Goal: Information Seeking & Learning: Learn about a topic

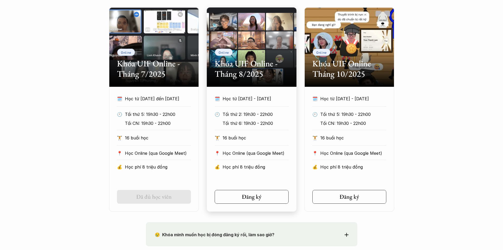
scroll to position [352, 0]
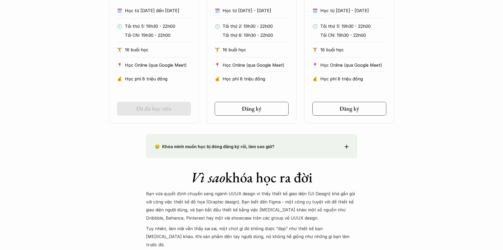
click at [245, 144] on strong "😢 Khóa mình muốn học bị đóng đăng ký rồi, làm sao giờ?" at bounding box center [215, 146] width 120 height 5
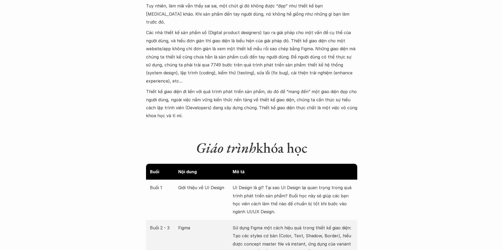
scroll to position [880, 0]
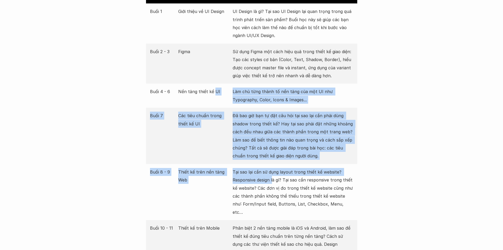
drag, startPoint x: 214, startPoint y: 76, endPoint x: 274, endPoint y: 168, distance: 109.9
click at [273, 167] on div "Buổi Nội dung Mô tả Buổi 1 Giới thiệu về UI Design UI Design là gì? Tại sao UI …" at bounding box center [251, 196] width 211 height 416
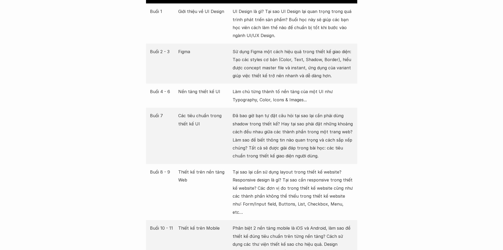
drag, startPoint x: 274, startPoint y: 168, endPoint x: 264, endPoint y: 166, distance: 10.1
click at [273, 168] on p "Tại sao lại cần sử dụng layout trong thiết kế website? Responsive design là gì?…" at bounding box center [293, 192] width 121 height 48
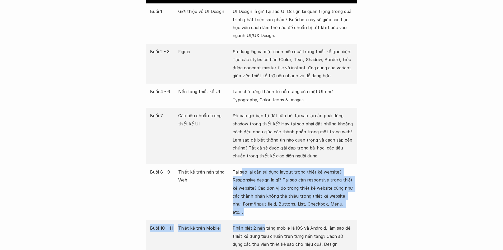
drag, startPoint x: 242, startPoint y: 159, endPoint x: 270, endPoint y: 211, distance: 59.8
click at [270, 210] on div "Buổi Nội dung Mô tả Buổi 1 Giới thiệu về UI Design UI Design là gì? Tại sao UI …" at bounding box center [251, 196] width 211 height 416
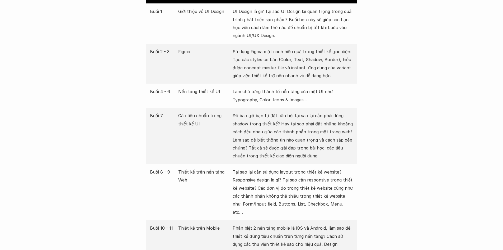
click at [223, 168] on p "Thiết kế trên nền tảng Web" at bounding box center [204, 176] width 52 height 16
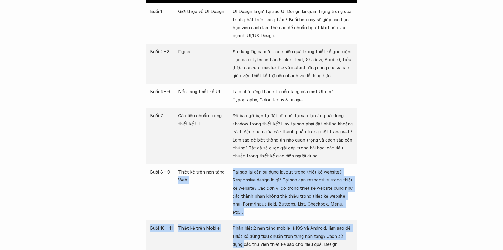
drag, startPoint x: 224, startPoint y: 155, endPoint x: 380, endPoint y: 227, distance: 171.7
